Goal: Information Seeking & Learning: Learn about a topic

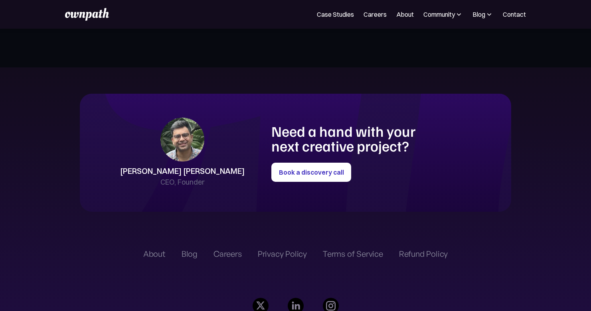
scroll to position [1739, 0]
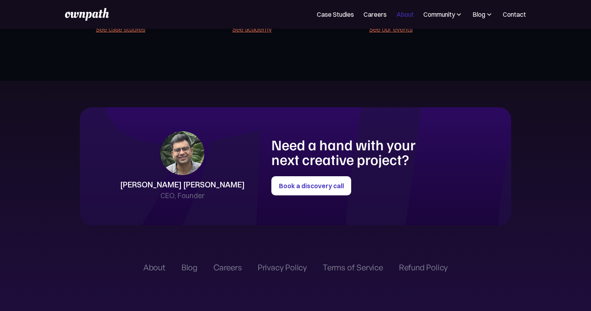
click at [401, 13] on link "About" at bounding box center [405, 15] width 18 height 10
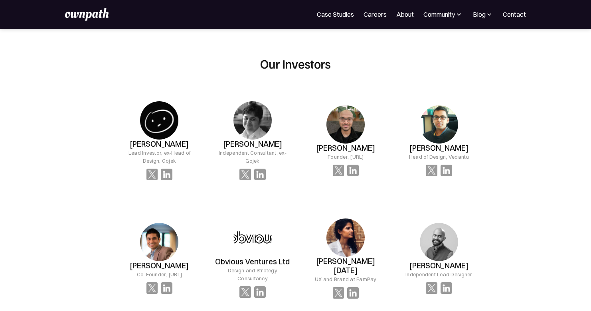
scroll to position [818, 0]
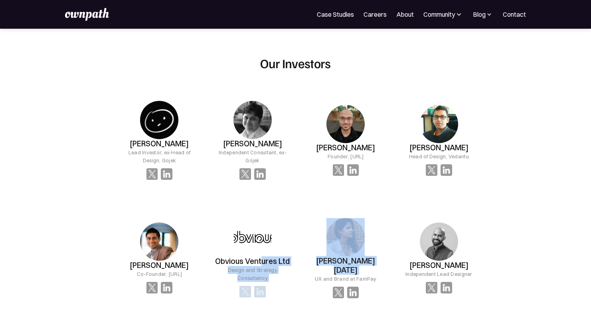
drag, startPoint x: 260, startPoint y: 252, endPoint x: 298, endPoint y: 252, distance: 38.3
click at [298, 253] on div "[PERSON_NAME] Lead Investor, ex-Head of Design, [PERSON_NAME] Independent Consu…" at bounding box center [298, 199] width 365 height 223
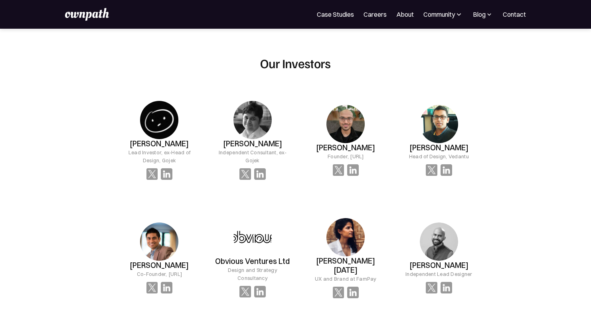
click at [280, 233] on div "Obvious Ventures Ltd Design and Strategy Consultancy" at bounding box center [252, 258] width 80 height 105
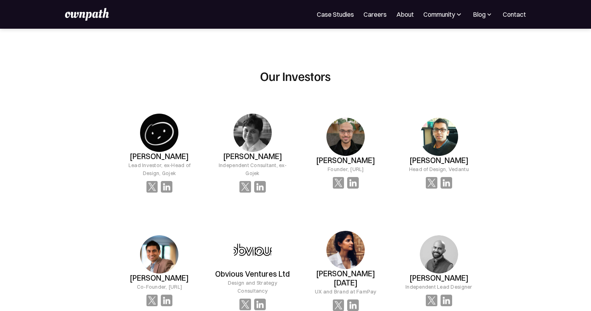
scroll to position [812, 0]
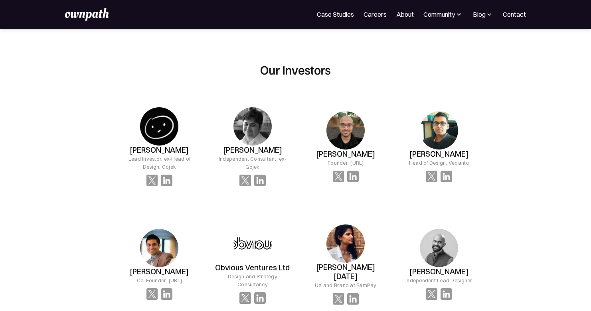
click at [109, 209] on div "Meet our team Lahari Product Designer [PERSON_NAME] Product Designer [PERSON_NA…" at bounding box center [295, 242] width 383 height 946
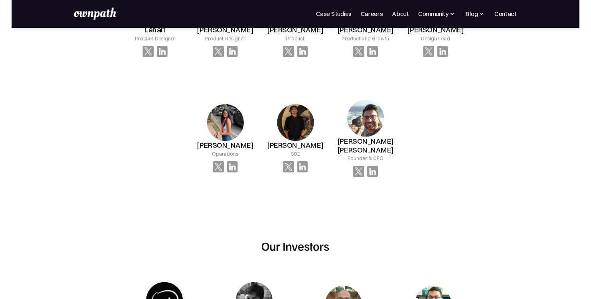
scroll to position [485, 0]
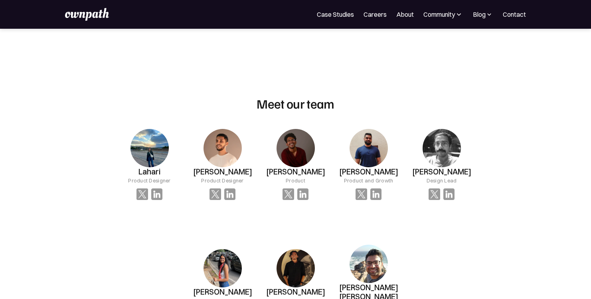
click at [78, 18] on img at bounding box center [87, 14] width 44 height 13
